Goal: Transaction & Acquisition: Purchase product/service

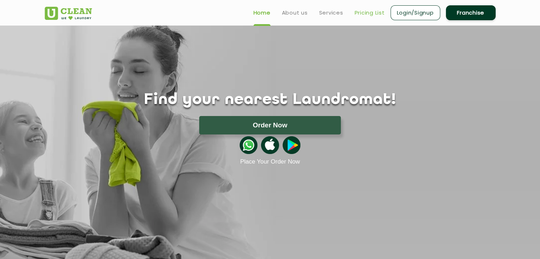
click at [369, 13] on link "Pricing List" at bounding box center [370, 13] width 30 height 9
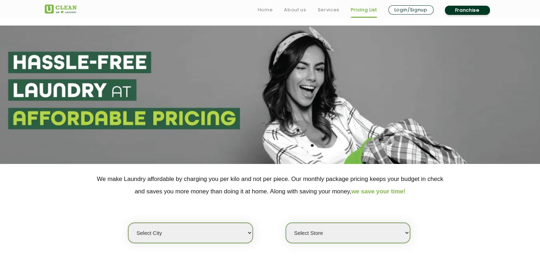
scroll to position [107, 0]
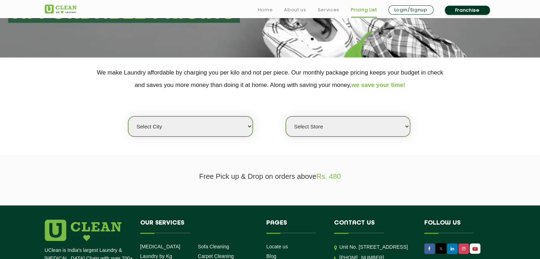
click at [249, 125] on select "Select city [GEOGRAPHIC_DATA] [GEOGRAPHIC_DATA] [GEOGRAPHIC_DATA] [GEOGRAPHIC_D…" at bounding box center [190, 126] width 124 height 20
select select "12"
click at [128, 116] on select "Select city [GEOGRAPHIC_DATA] [GEOGRAPHIC_DATA] [GEOGRAPHIC_DATA] [GEOGRAPHIC_D…" at bounding box center [190, 126] width 124 height 20
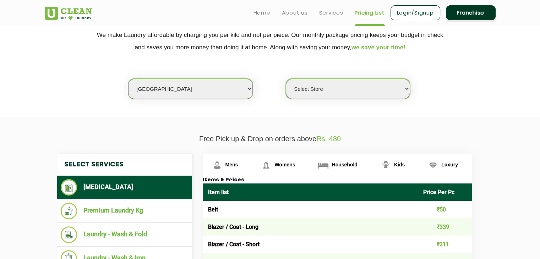
scroll to position [142, 0]
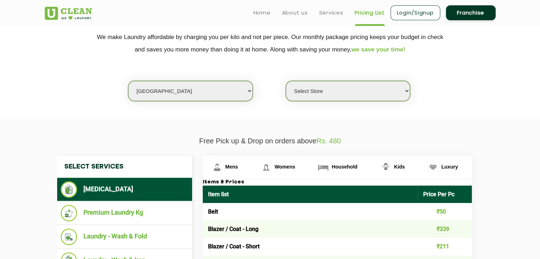
click at [406, 91] on select "Select Store UClean Shivranjani" at bounding box center [348, 91] width 124 height 20
select select "25"
click at [286, 81] on select "Select Store UClean Shivranjani" at bounding box center [348, 91] width 124 height 20
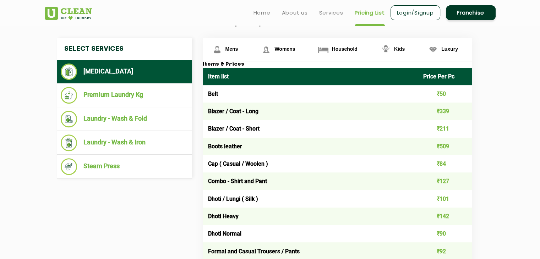
scroll to position [213, 0]
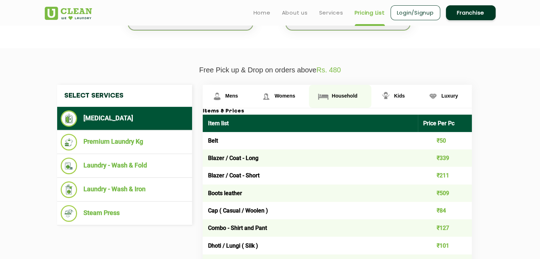
click at [346, 94] on span "Household" at bounding box center [345, 96] width 26 height 6
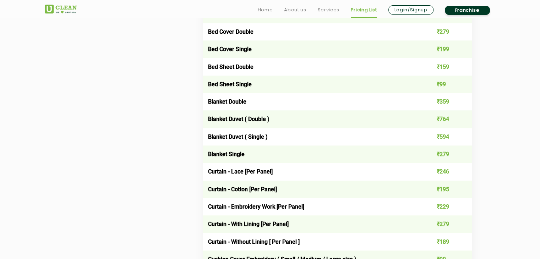
scroll to position [568, 0]
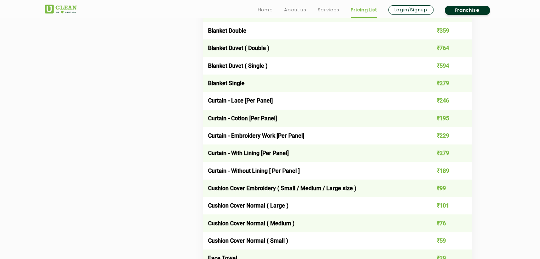
click at [312, 153] on td "Curtain - With Lining [Per Panel]" at bounding box center [311, 153] width 216 height 17
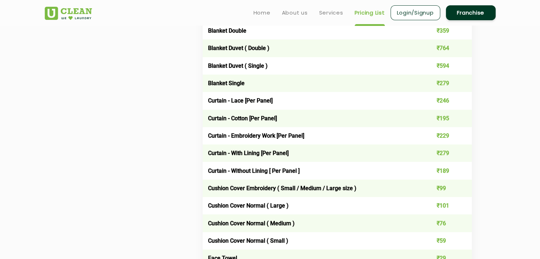
click at [425, 155] on td "₹279" at bounding box center [445, 153] width 54 height 17
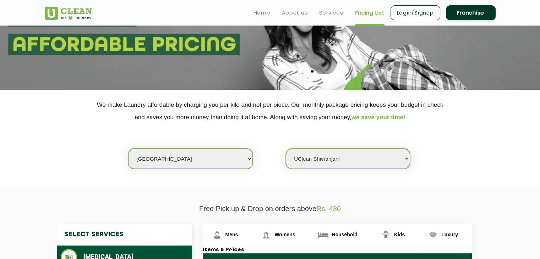
scroll to position [0, 0]
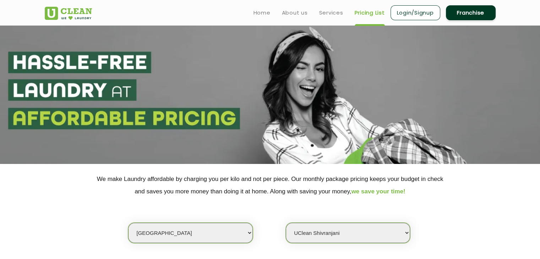
click at [414, 12] on link "Login/Signup" at bounding box center [416, 12] width 50 height 15
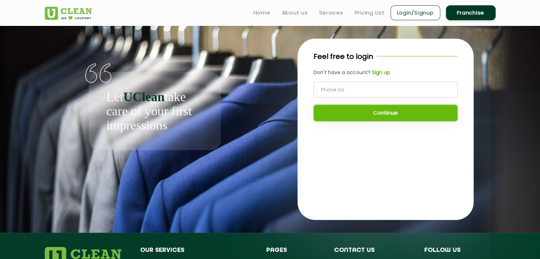
click at [372, 91] on input "tel" at bounding box center [386, 90] width 144 height 16
type input "9998341788"
click at [382, 114] on button "Continue" at bounding box center [386, 113] width 144 height 17
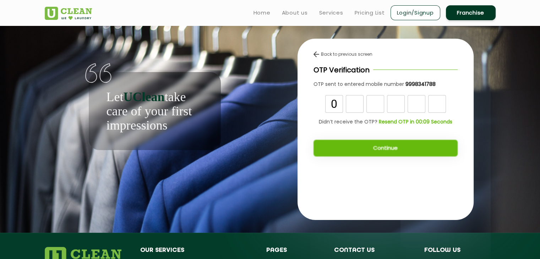
type input "0"
type input "5"
type input "7"
type input "9"
type input "7"
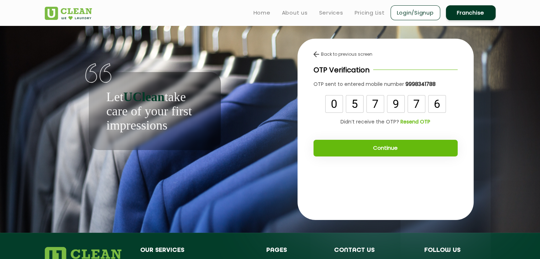
type input "6"
click at [377, 149] on button "Continue" at bounding box center [386, 148] width 144 height 17
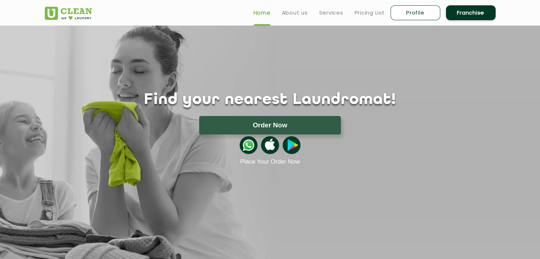
click at [414, 13] on link "Profile" at bounding box center [416, 12] width 50 height 15
select select
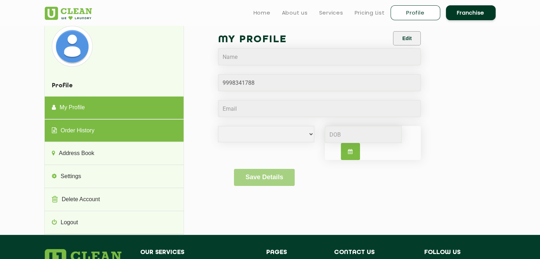
click at [113, 135] on link "Order History" at bounding box center [114, 131] width 139 height 23
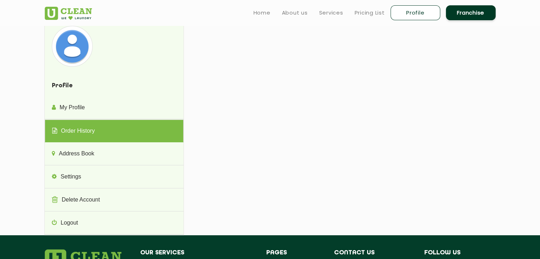
click at [113, 135] on link "Order History" at bounding box center [114, 131] width 139 height 23
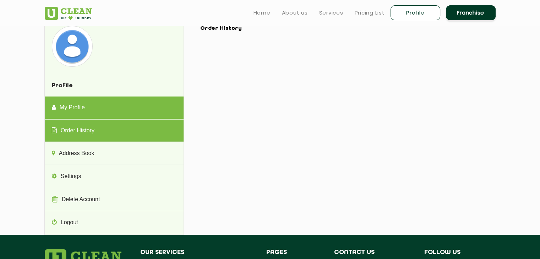
click at [109, 105] on link "My Profile" at bounding box center [114, 108] width 139 height 23
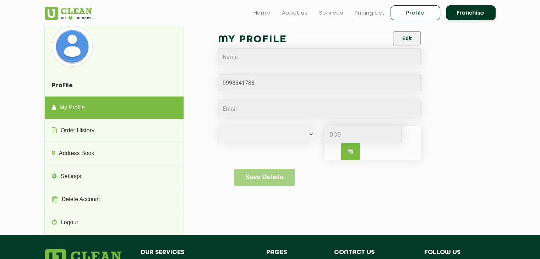
click at [407, 7] on link "Profile" at bounding box center [416, 12] width 50 height 15
click at [405, 13] on link "Profile" at bounding box center [416, 12] width 50 height 15
click at [406, 13] on link "Profile" at bounding box center [416, 12] width 50 height 15
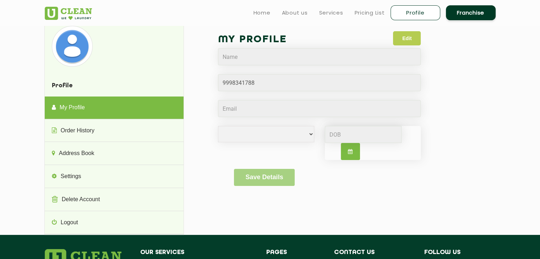
click at [406, 41] on button "Edit" at bounding box center [407, 38] width 28 height 14
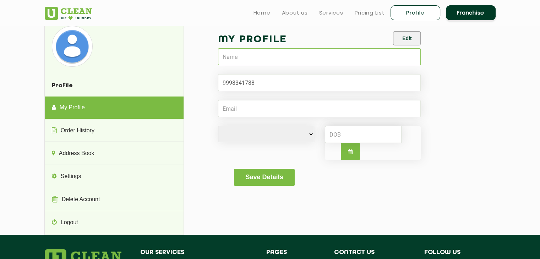
click at [253, 55] on input "text" at bounding box center [319, 56] width 203 height 17
type input "[PERSON_NAME]"
click at [261, 109] on input "Email" at bounding box center [319, 108] width 203 height 17
type input "[EMAIL_ADDRESS][DOMAIN_NAME]"
click at [313, 133] on select "[DEMOGRAPHIC_DATA] [DEMOGRAPHIC_DATA] i'd rather not say" at bounding box center [266, 134] width 96 height 16
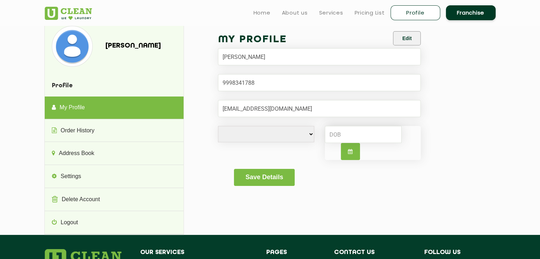
select select "M"
click at [218, 126] on select "[DEMOGRAPHIC_DATA] [DEMOGRAPHIC_DATA] i'd rather not say" at bounding box center [266, 134] width 96 height 16
click at [267, 175] on button "Save Details" at bounding box center [264, 177] width 61 height 17
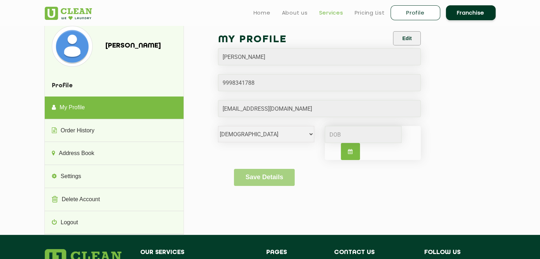
click at [338, 13] on link "Services" at bounding box center [331, 13] width 24 height 9
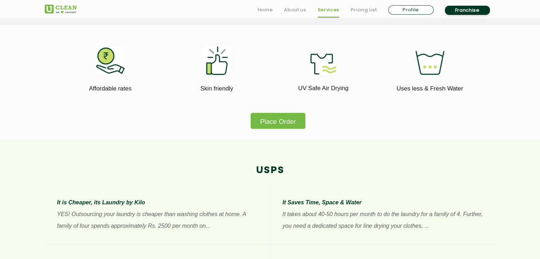
scroll to position [426, 0]
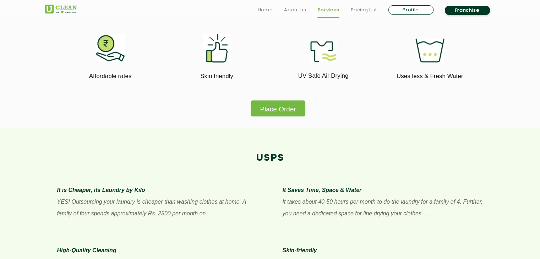
click at [283, 110] on button "Place Order" at bounding box center [278, 109] width 54 height 16
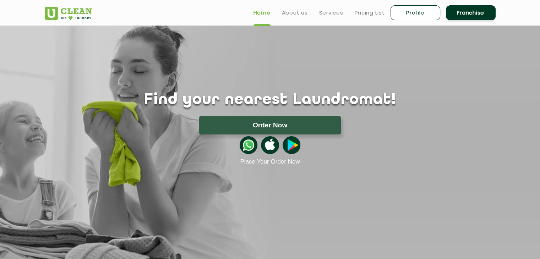
click at [277, 126] on button "Order Now" at bounding box center [270, 125] width 142 height 18
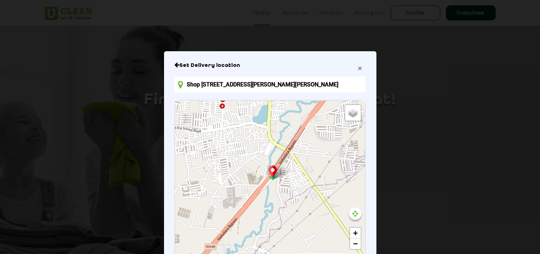
click at [358, 68] on span "×" at bounding box center [360, 68] width 4 height 8
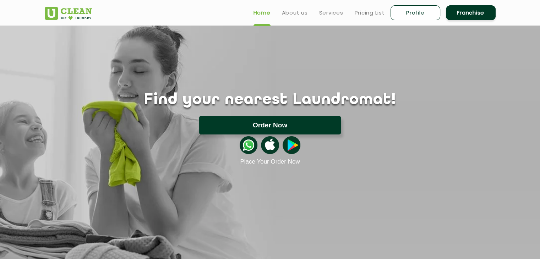
click at [261, 128] on button "Order Now" at bounding box center [270, 125] width 142 height 18
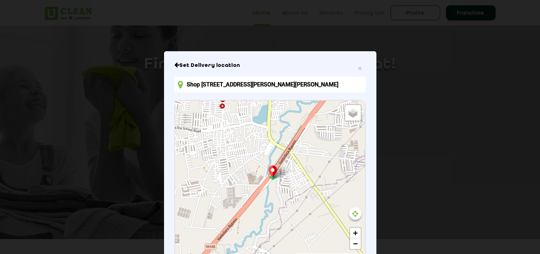
click at [283, 83] on input "Shop No 40, Dwarkeah Highview, behind Uma Vidyala, Somnath Nagar, Tarsali, Vado…" at bounding box center [269, 84] width 191 height 16
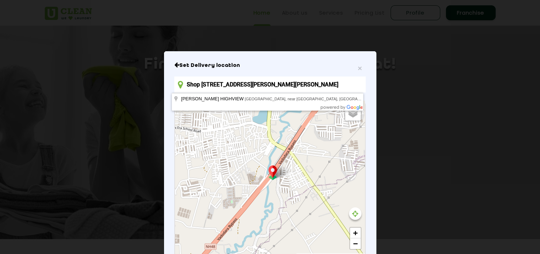
click at [353, 83] on input "Shop No 40, Dwarkeah Highview, behind Uma Vidyala, Somnath Nagar, Tarsali, Vado…" at bounding box center [269, 84] width 191 height 16
click at [355, 81] on input "Shop No 40, Dwarkeah Highview, behind Uma Vidyala, Somnath Nagar, Tarsali, Vado…" at bounding box center [269, 84] width 191 height 16
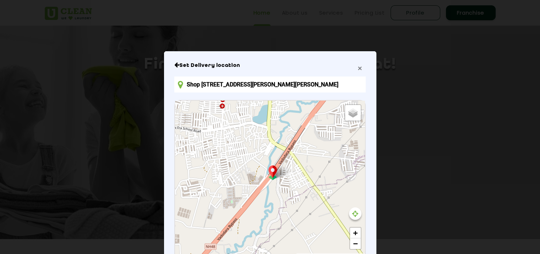
click at [359, 68] on span "×" at bounding box center [360, 68] width 4 height 8
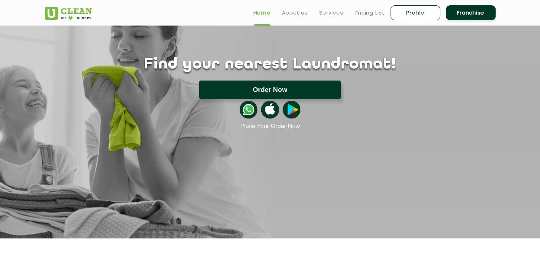
click at [285, 92] on button "Order Now" at bounding box center [270, 90] width 142 height 18
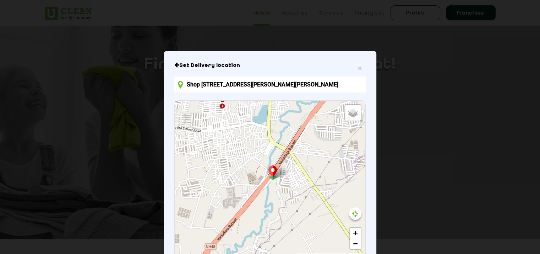
click at [229, 87] on input "Shop No 40, Dwarkeah Highview, behind Uma Vidyala, Somnath Nagar, Tarsali, Vado…" at bounding box center [269, 84] width 191 height 16
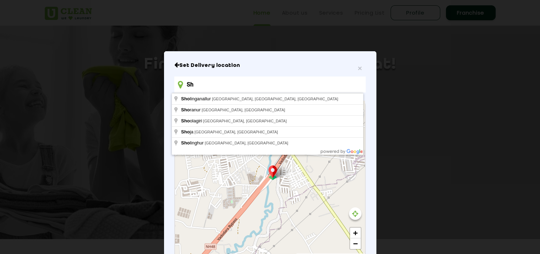
type input "S"
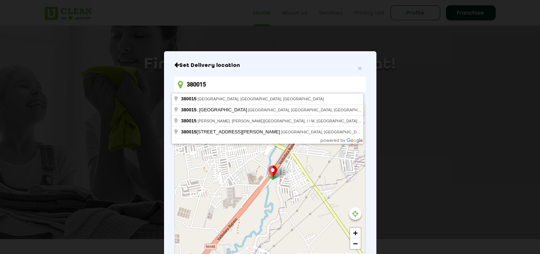
type input "Ahmedabad, Gujarat 380015, India"
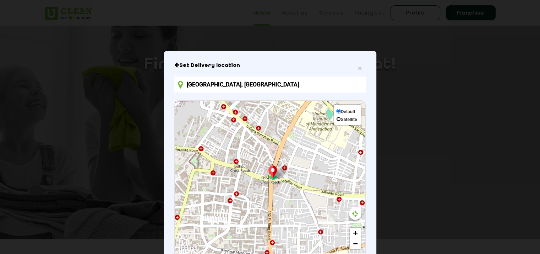
click at [336, 121] on input "Satellite" at bounding box center [338, 118] width 5 height 5
radio input "true"
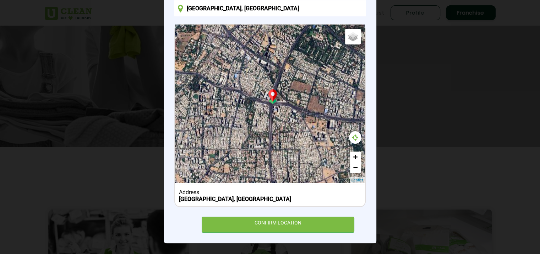
scroll to position [142, 0]
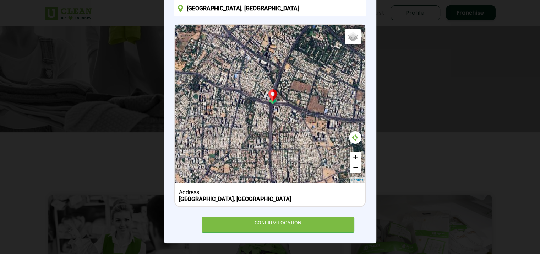
click at [302, 197] on div "Ahmedabad, Gujarat 380015, India" at bounding box center [270, 198] width 182 height 7
click at [276, 200] on div "Ahmedabad, Gujarat 380015, India" at bounding box center [270, 198] width 182 height 7
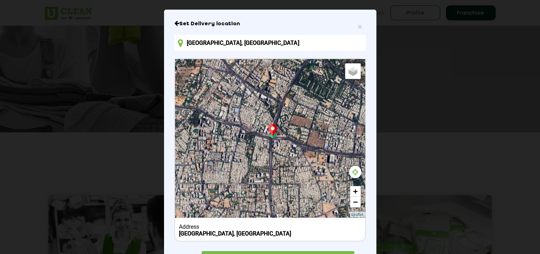
scroll to position [0, 0]
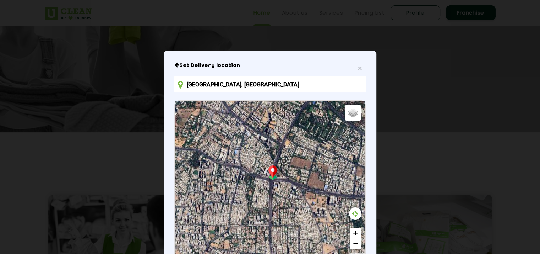
click at [284, 88] on input "Ahmedabad, Gujarat 380015, India" at bounding box center [269, 84] width 191 height 16
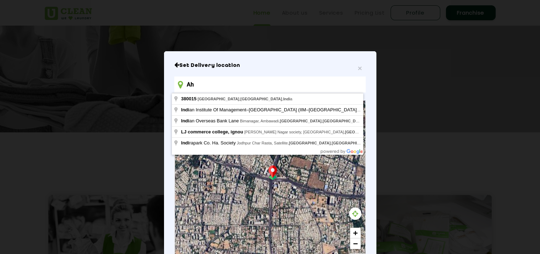
type input "A"
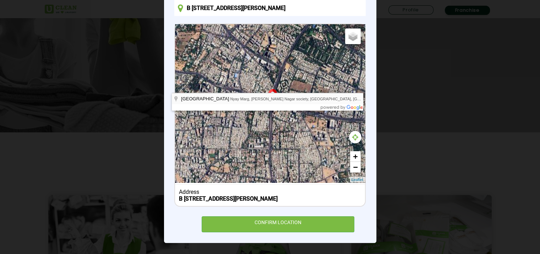
scroll to position [213, 0]
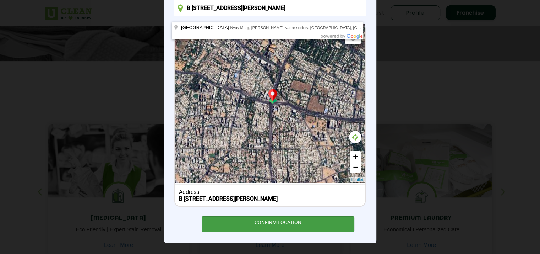
type input "B 62 Satellite Plaza , Judges Bunglow Road, Near Mansi Circle Ahmedabad 380015"
click at [273, 223] on div "CONFIRM LOCATION" at bounding box center [278, 224] width 153 height 16
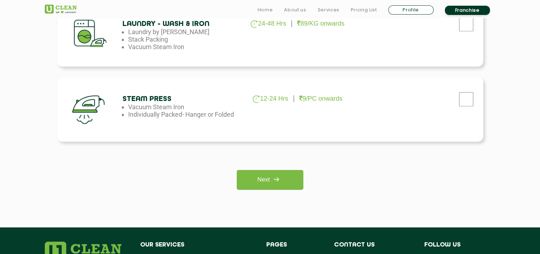
scroll to position [533, 0]
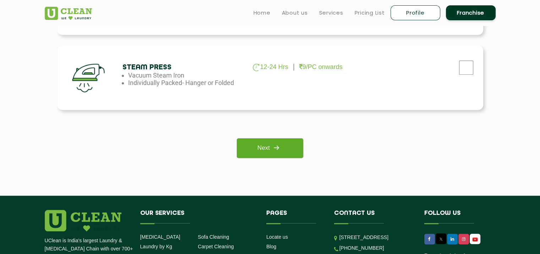
click at [265, 149] on link "Next" at bounding box center [270, 148] width 66 height 20
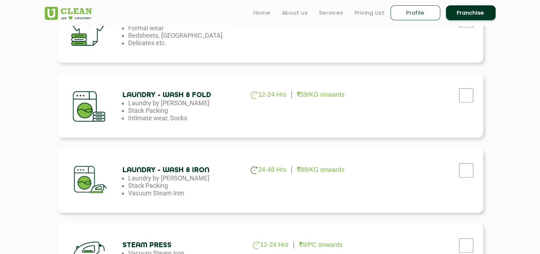
scroll to position [249, 0]
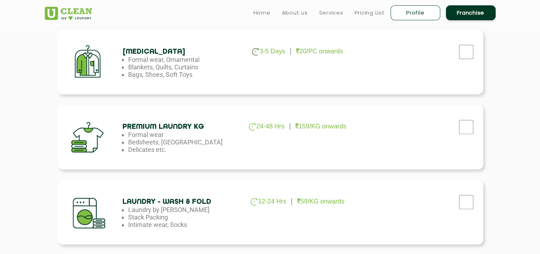
click at [249, 68] on div "Dry Cleaning 3-5 Days 20/PC onwards Formal wear, Ornamental Blankets, Quilts, C…" at bounding box center [270, 62] width 426 height 64
click at [468, 49] on input "checkbox" at bounding box center [466, 52] width 18 height 14
checkbox input "true"
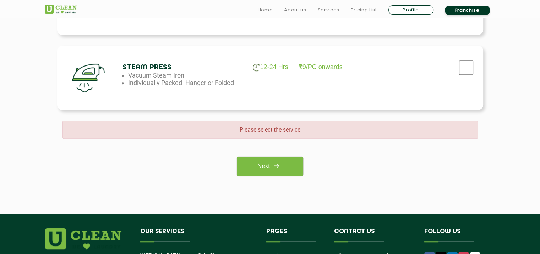
scroll to position [568, 0]
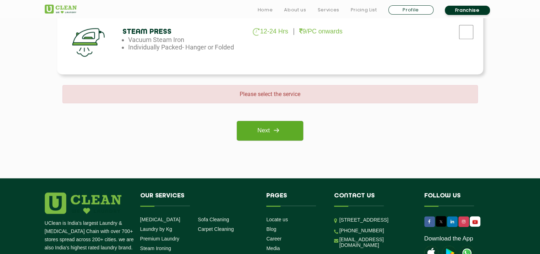
click at [276, 128] on img at bounding box center [276, 130] width 13 height 13
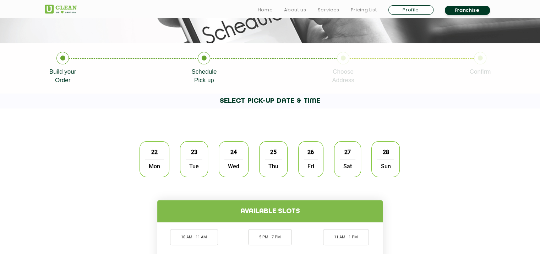
scroll to position [178, 0]
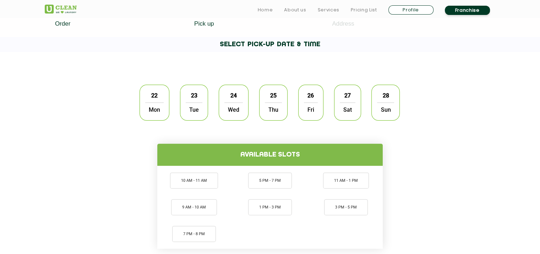
click at [152, 104] on span "Mon" at bounding box center [154, 109] width 18 height 14
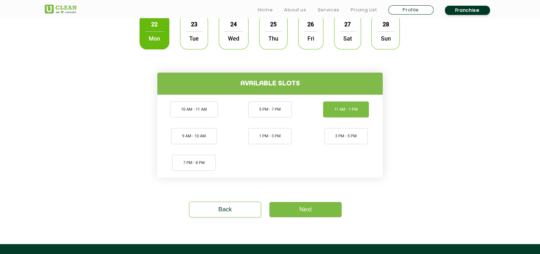
click at [336, 109] on li "11 AM - 1 PM" at bounding box center [346, 109] width 46 height 16
click at [294, 206] on link "Next" at bounding box center [306, 209] width 72 height 15
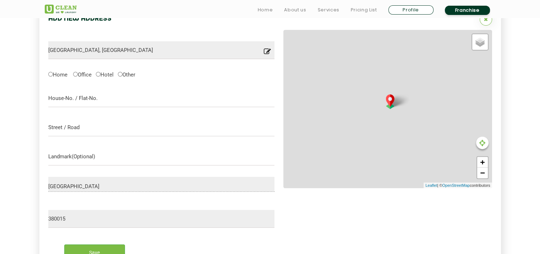
scroll to position [225, 0]
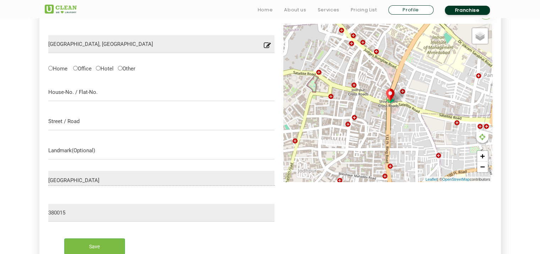
click at [50, 70] on label "Home" at bounding box center [57, 67] width 19 height 7
click at [50, 70] on input "Home" at bounding box center [50, 68] width 5 height 5
radio input "true"
click at [95, 95] on input "text" at bounding box center [161, 92] width 227 height 18
type input "B 62 Satellite Plaza"
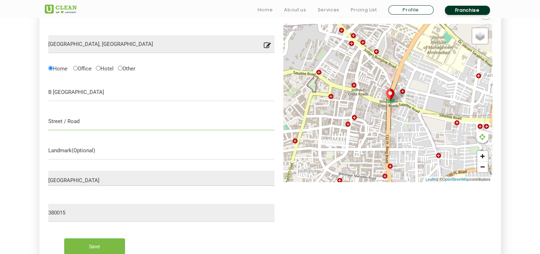
click at [82, 127] on input "text" at bounding box center [161, 121] width 227 height 18
type input "Judges Bunglow Road"
click at [66, 152] on input "text" at bounding box center [161, 150] width 227 height 18
type input "Near Mansi Circle"
click at [92, 246] on input "Save" at bounding box center [94, 246] width 61 height 16
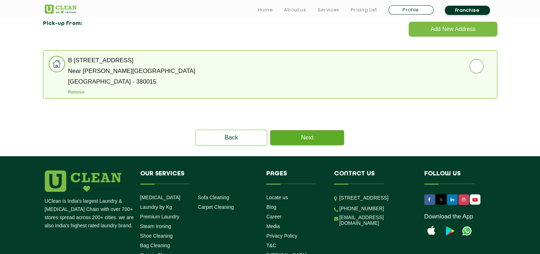
click at [314, 140] on link "Next" at bounding box center [307, 137] width 74 height 15
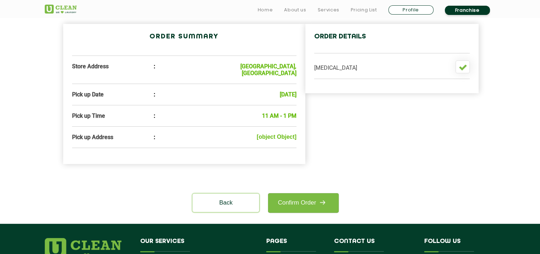
scroll to position [249, 0]
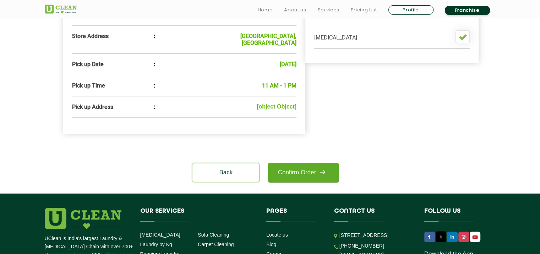
click at [298, 163] on link "Confirm Order" at bounding box center [303, 173] width 70 height 20
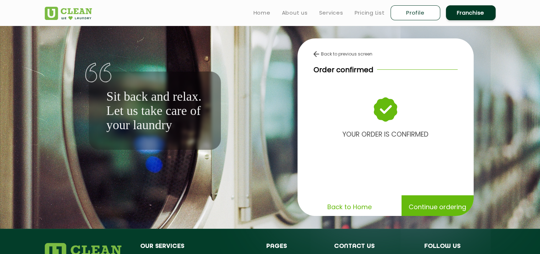
click at [422, 208] on p "Continue ordering" at bounding box center [438, 206] width 58 height 12
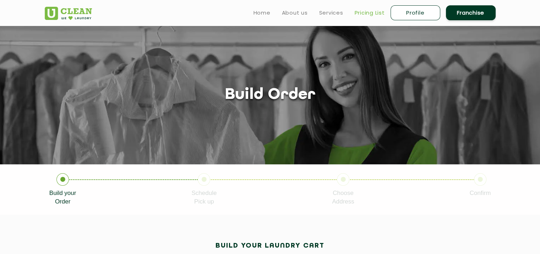
click at [371, 12] on link "Pricing List" at bounding box center [370, 13] width 30 height 9
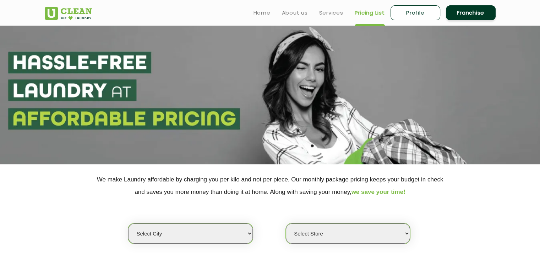
click at [371, 12] on link "Pricing List" at bounding box center [370, 13] width 30 height 9
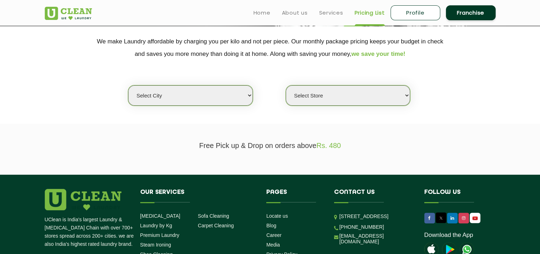
scroll to position [142, 0]
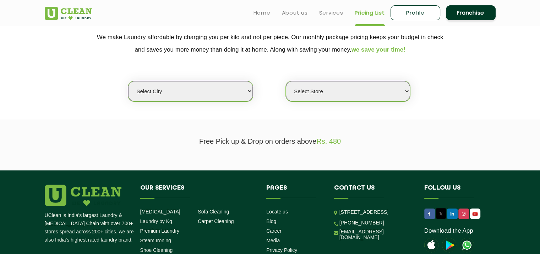
click at [250, 91] on select "Select city Aalo Agartala Agra Ahmedabad Akola Aligarh Alwar - UClean Select Am…" at bounding box center [190, 91] width 124 height 20
select select "12"
click at [128, 81] on select "Select city Aalo Agartala Agra Ahmedabad Akola Aligarh Alwar - UClean Select Am…" at bounding box center [190, 91] width 124 height 20
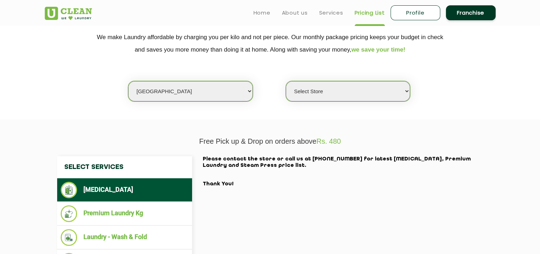
click at [407, 92] on select "Select Store UClean Shivranjani" at bounding box center [348, 91] width 124 height 20
select select "25"
click at [286, 81] on select "Select Store UClean Shivranjani" at bounding box center [348, 91] width 124 height 20
click at [333, 114] on section "We make Laundry affordable by charging you per kilo and not per piece. Our mont…" at bounding box center [270, 70] width 540 height 97
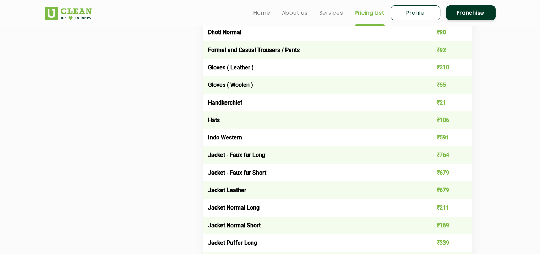
scroll to position [178, 0]
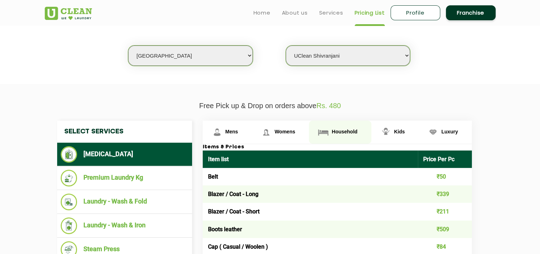
click at [341, 133] on span "Household" at bounding box center [345, 132] width 26 height 6
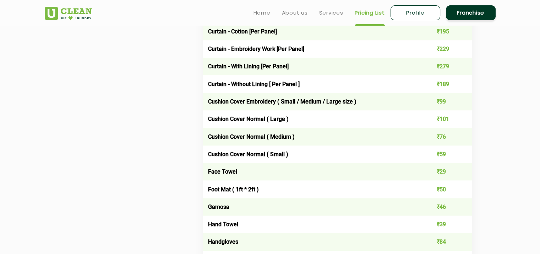
scroll to position [639, 0]
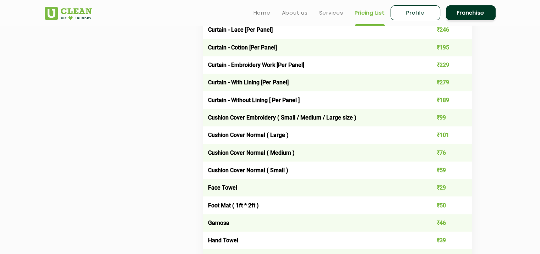
click at [396, 83] on td "Curtain - With Lining [Per Panel]" at bounding box center [311, 82] width 216 height 17
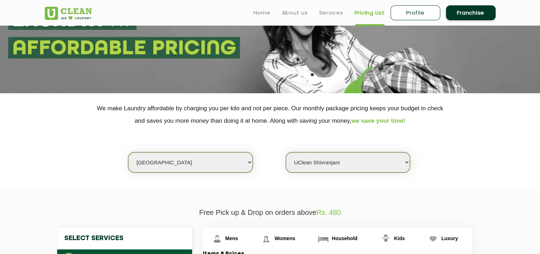
scroll to position [0, 0]
